Goal: Consume media (video, audio)

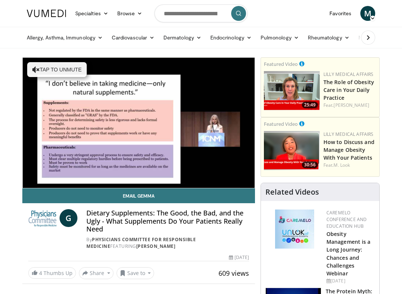
click at [49, 178] on span "Video Player" at bounding box center [45, 180] width 15 height 15
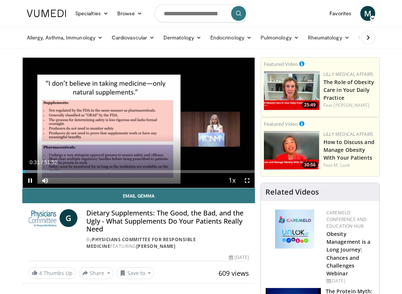
click at [25, 176] on span "Video Player" at bounding box center [30, 180] width 15 height 15
click at [98, 163] on div "Current Time 0:31 / Duration 51:52" at bounding box center [139, 162] width 232 height 7
click at [29, 191] on link "Email Gemma" at bounding box center [138, 196] width 233 height 15
click at [25, 173] on div "Progress Bar" at bounding box center [24, 171] width 2 height 3
click at [33, 171] on div "Progress Bar" at bounding box center [28, 171] width 10 height 3
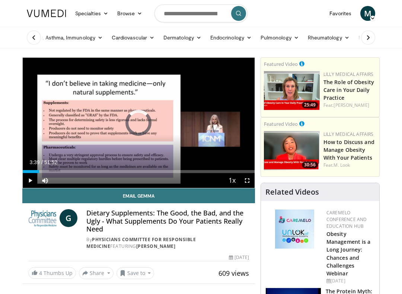
click at [39, 171] on div "Progress Bar" at bounding box center [31, 171] width 16 height 3
click at [25, 233] on div "G Dietary Supplements: The Good, the Bad, and the Ugly - What Supplements Do Yo…" at bounding box center [138, 227] width 233 height 48
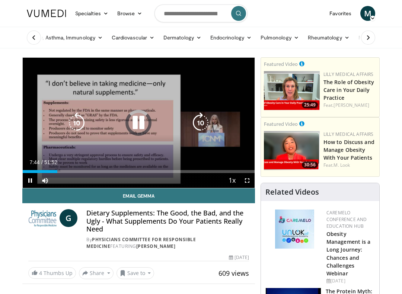
click at [47, 173] on div "Progress Bar" at bounding box center [40, 171] width 35 height 3
click at [144, 121] on icon "Video Player" at bounding box center [138, 123] width 21 height 21
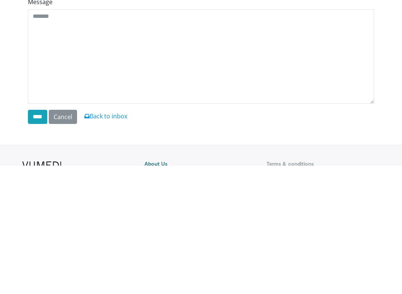
scroll to position [129, 0]
